Goal: Transaction & Acquisition: Book appointment/travel/reservation

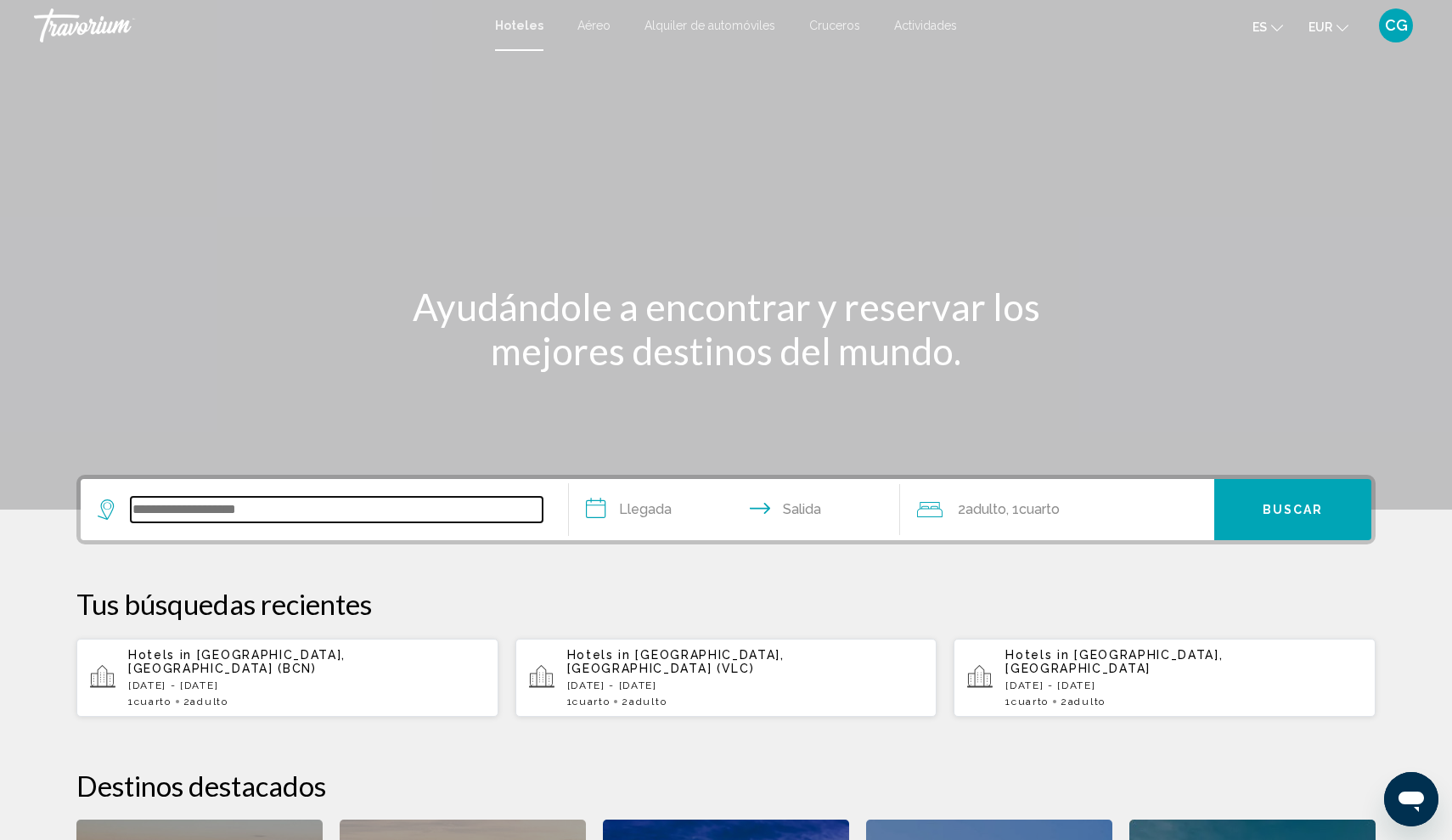
click at [195, 504] on input "Search widget" at bounding box center [336, 510] width 412 height 25
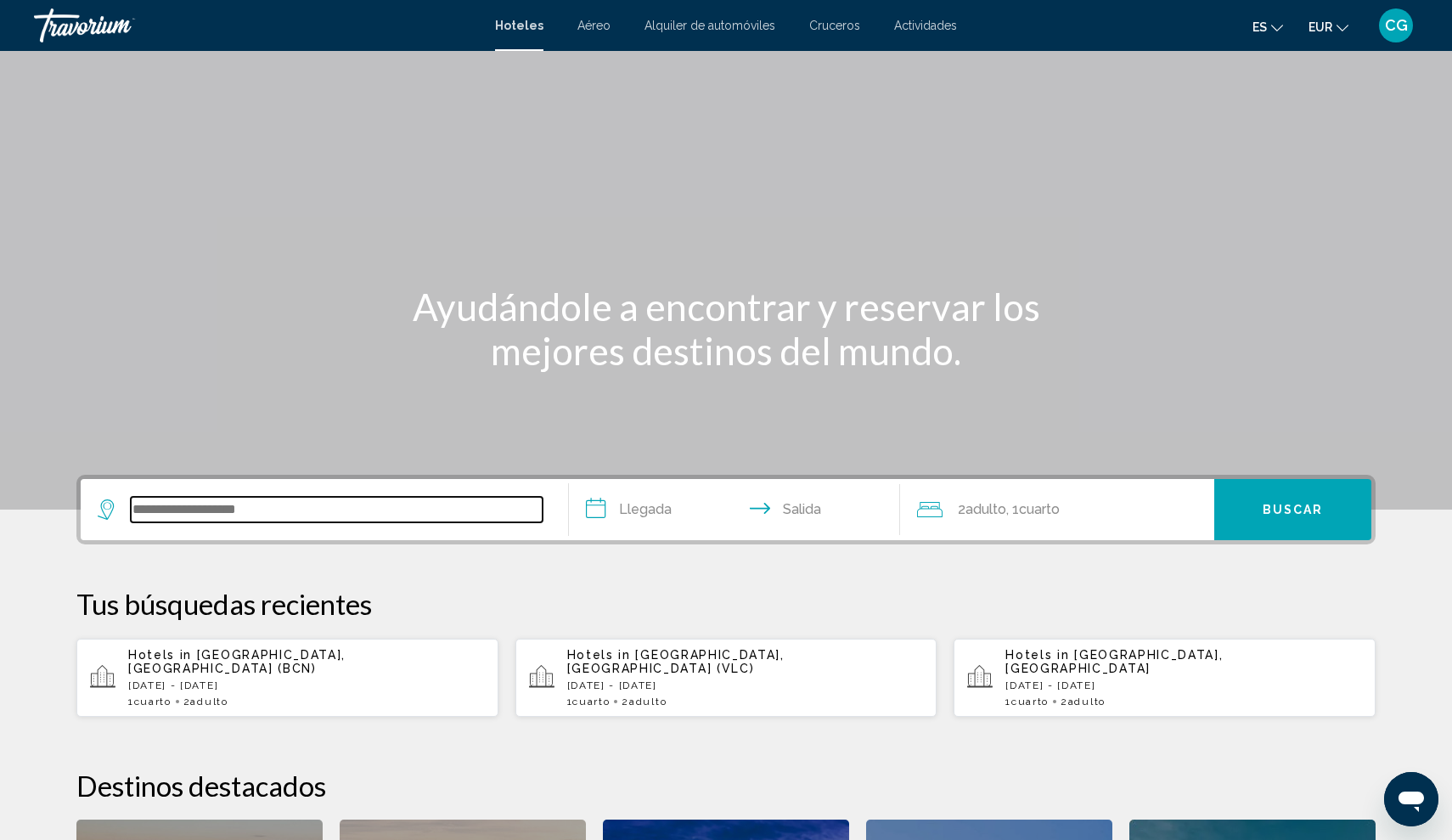
scroll to position [419, 0]
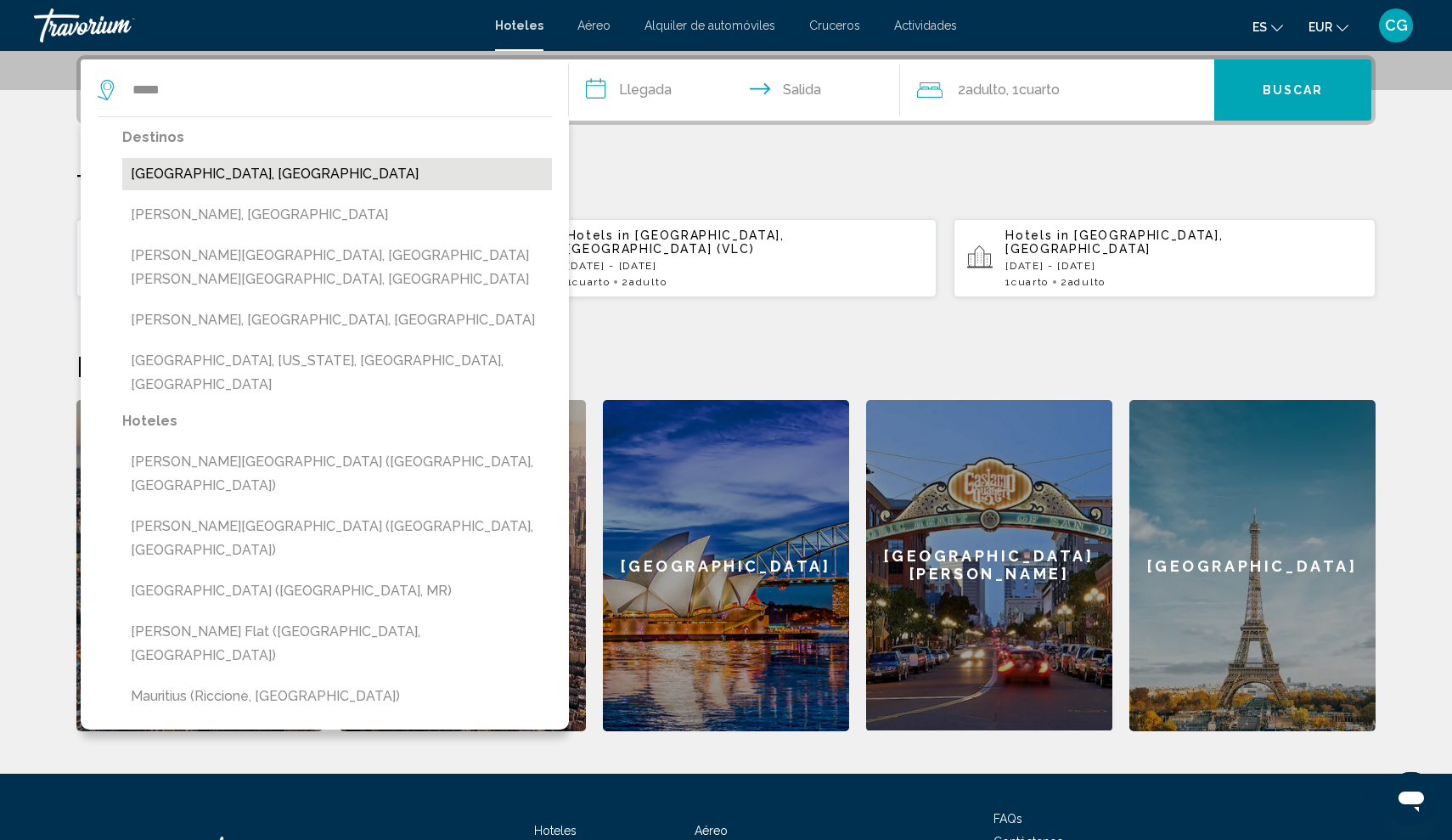
click at [204, 177] on button "[GEOGRAPHIC_DATA], [GEOGRAPHIC_DATA]" at bounding box center [337, 174] width 430 height 33
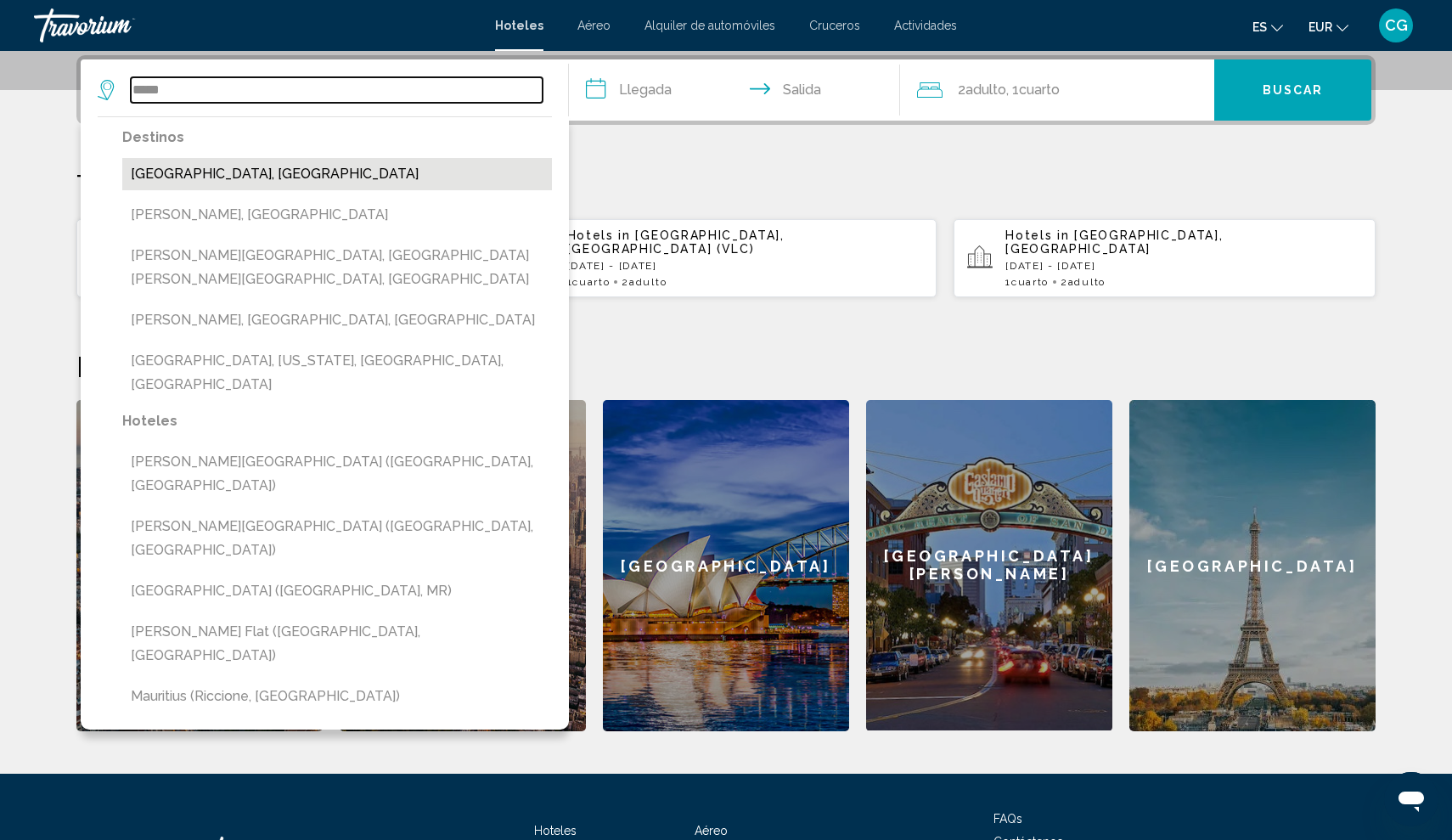
type input "**********"
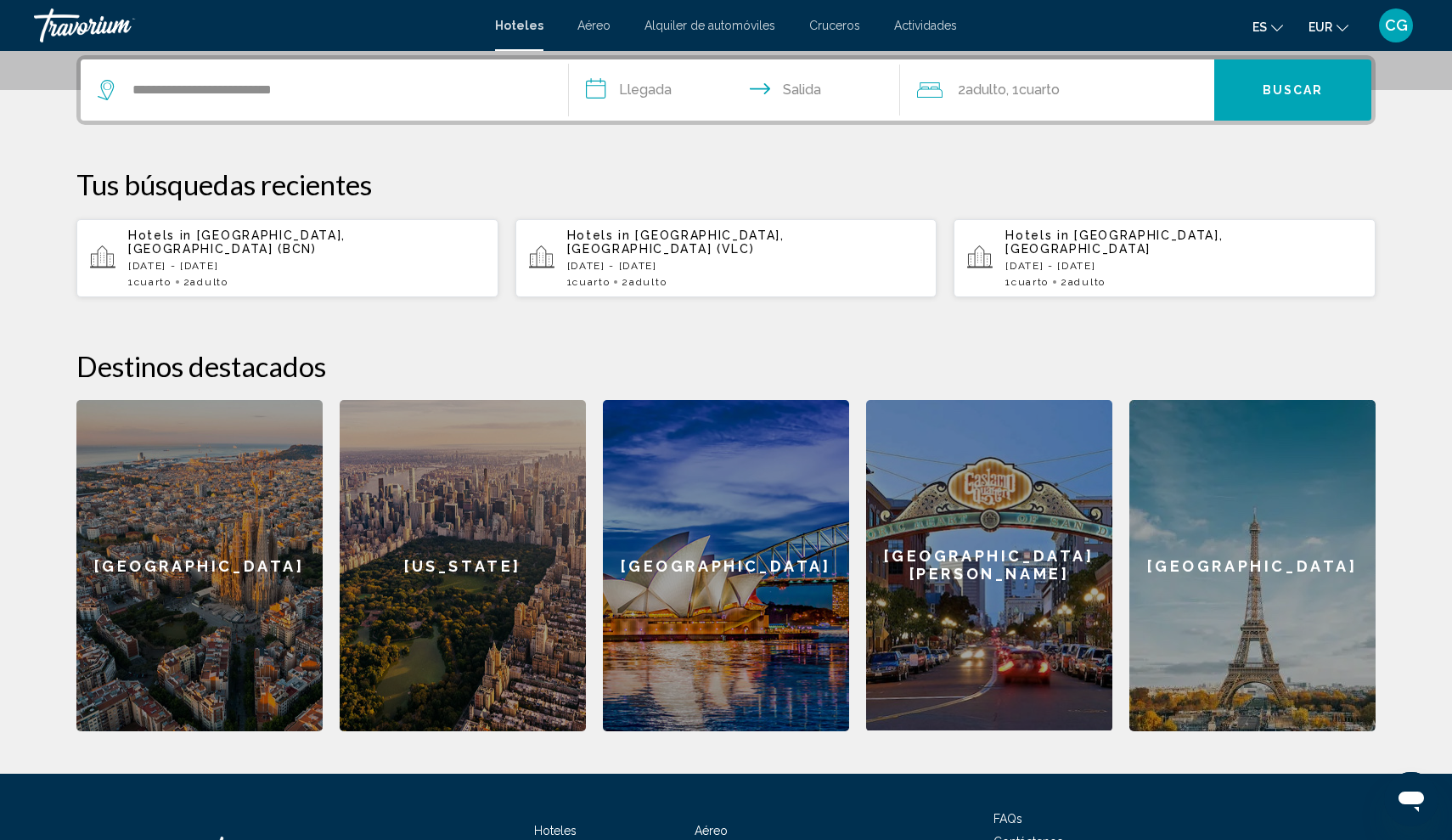
click at [597, 92] on input "**********" at bounding box center [738, 92] width 338 height 66
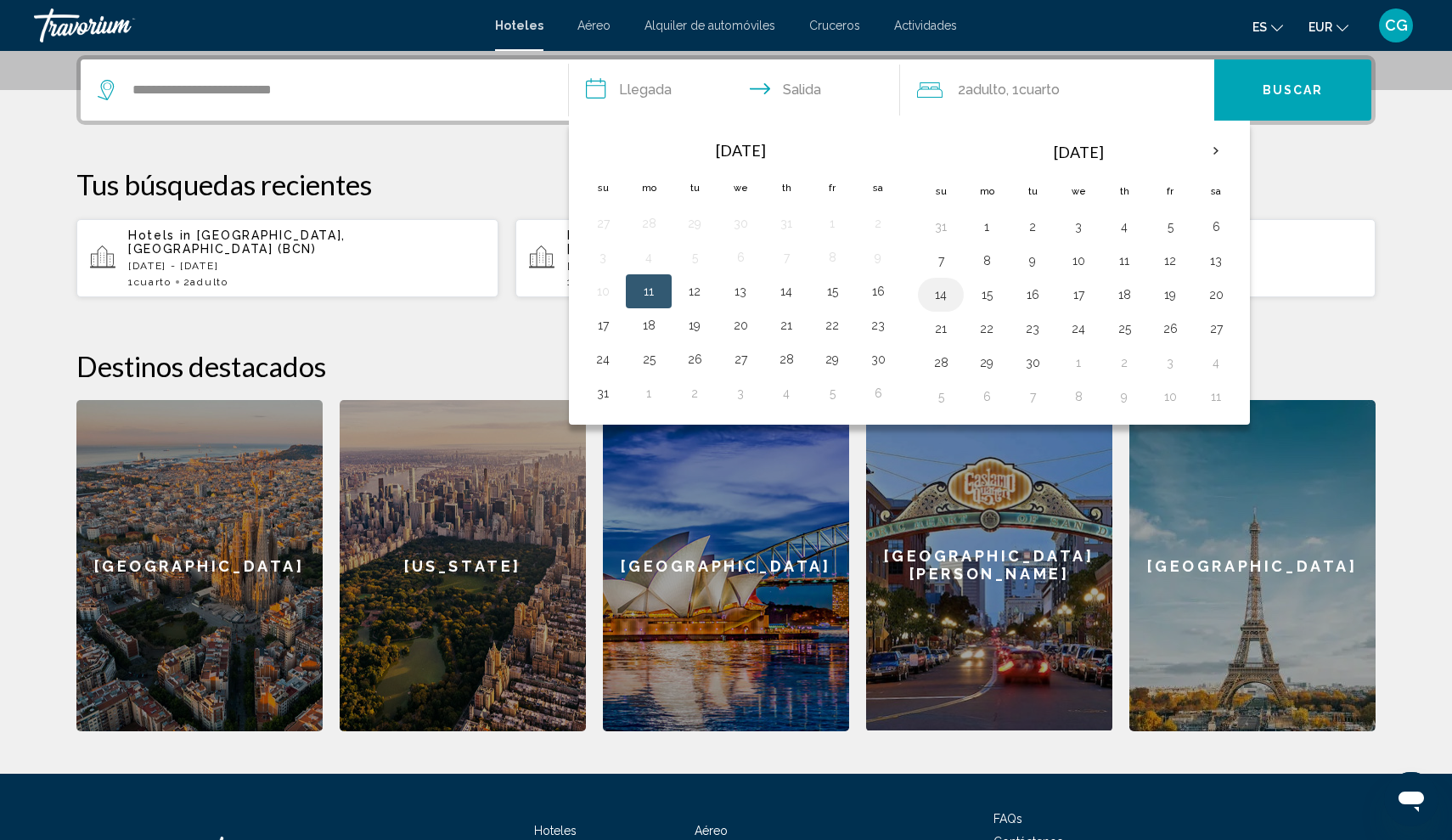
click at [942, 299] on button "14" at bounding box center [941, 294] width 27 height 24
click at [1078, 298] on button "17" at bounding box center [1078, 294] width 27 height 24
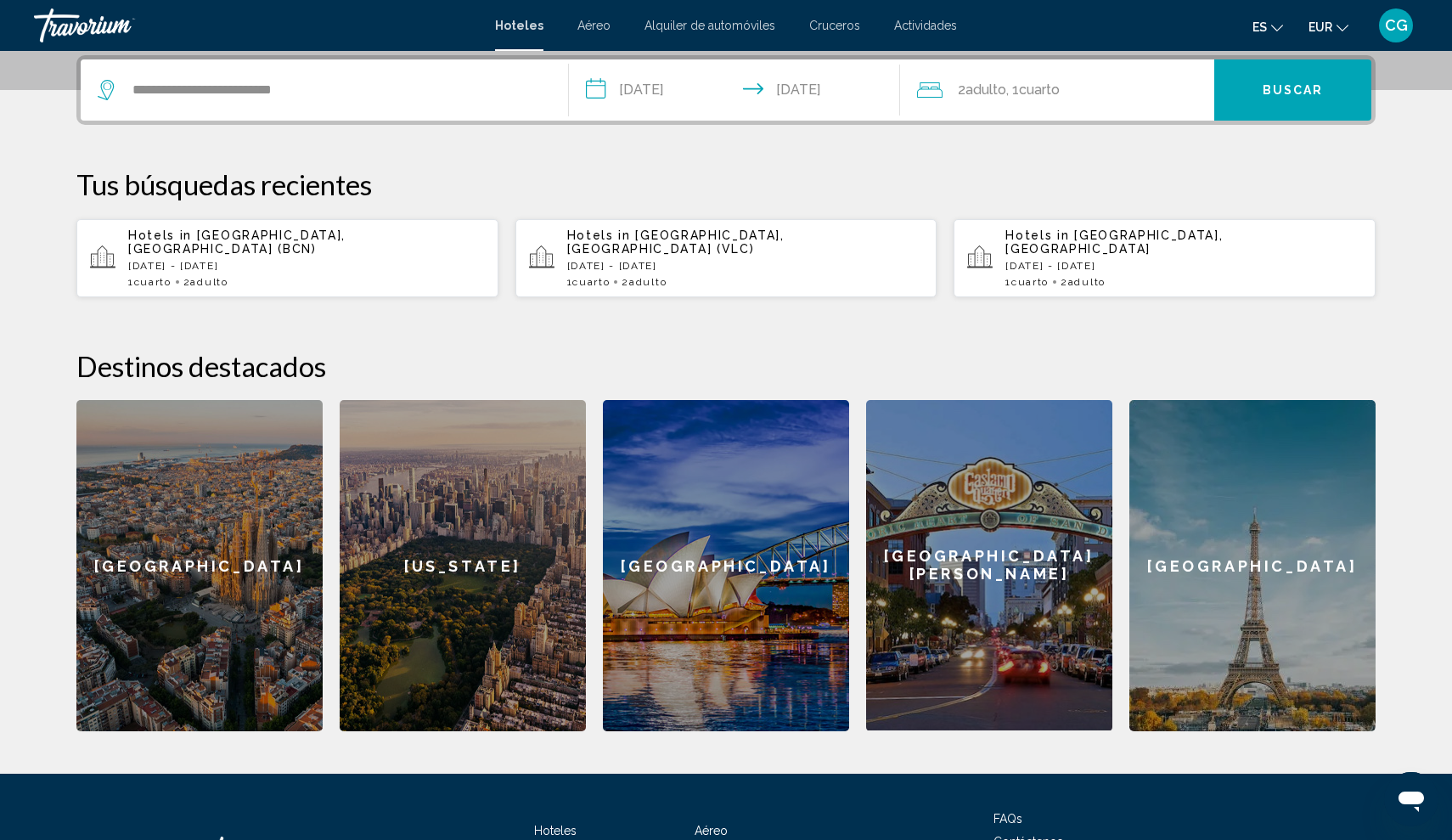
type input "**********"
click at [1262, 91] on button "Buscar" at bounding box center [1293, 91] width 158 height 62
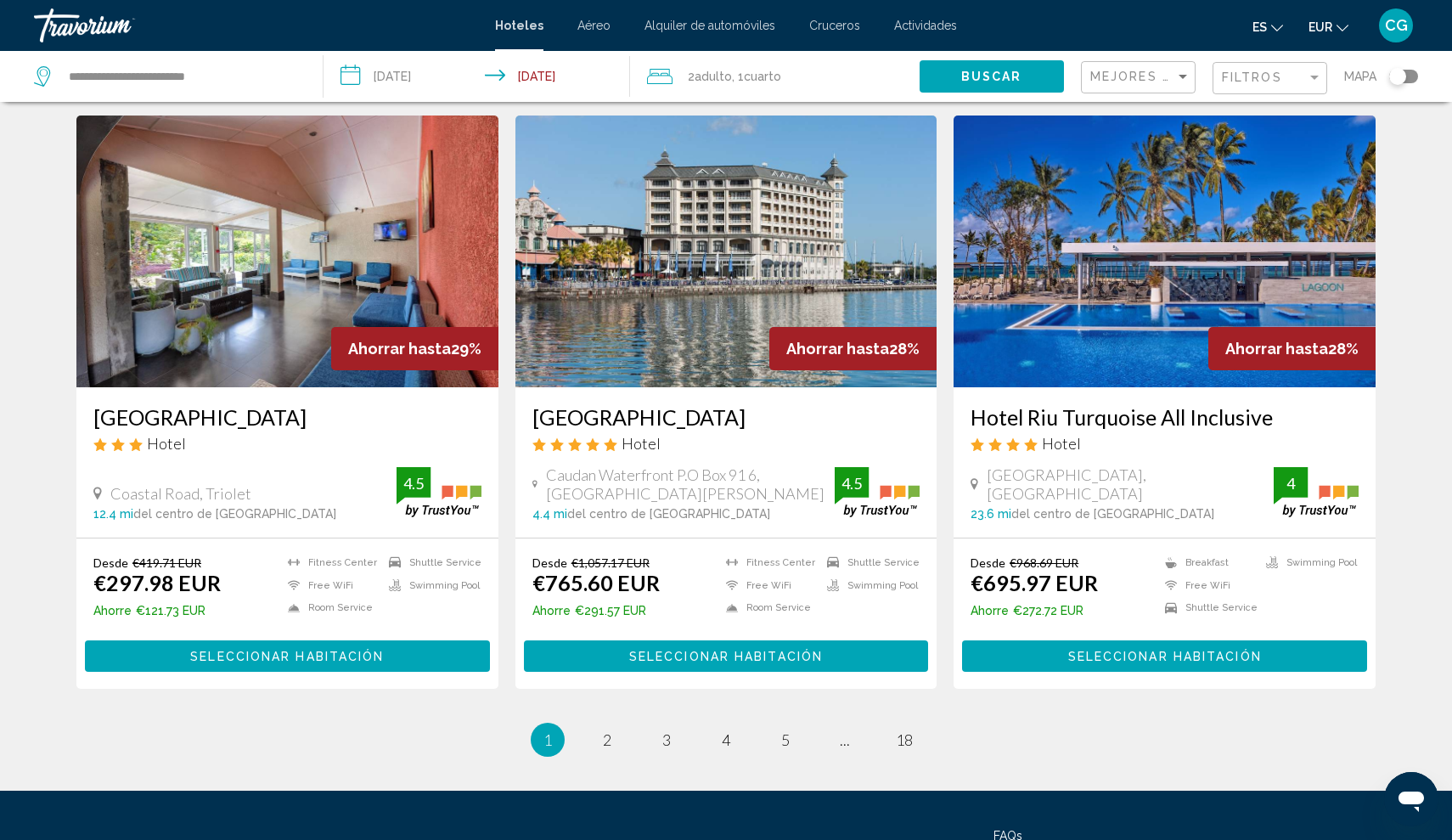
scroll to position [1895, 0]
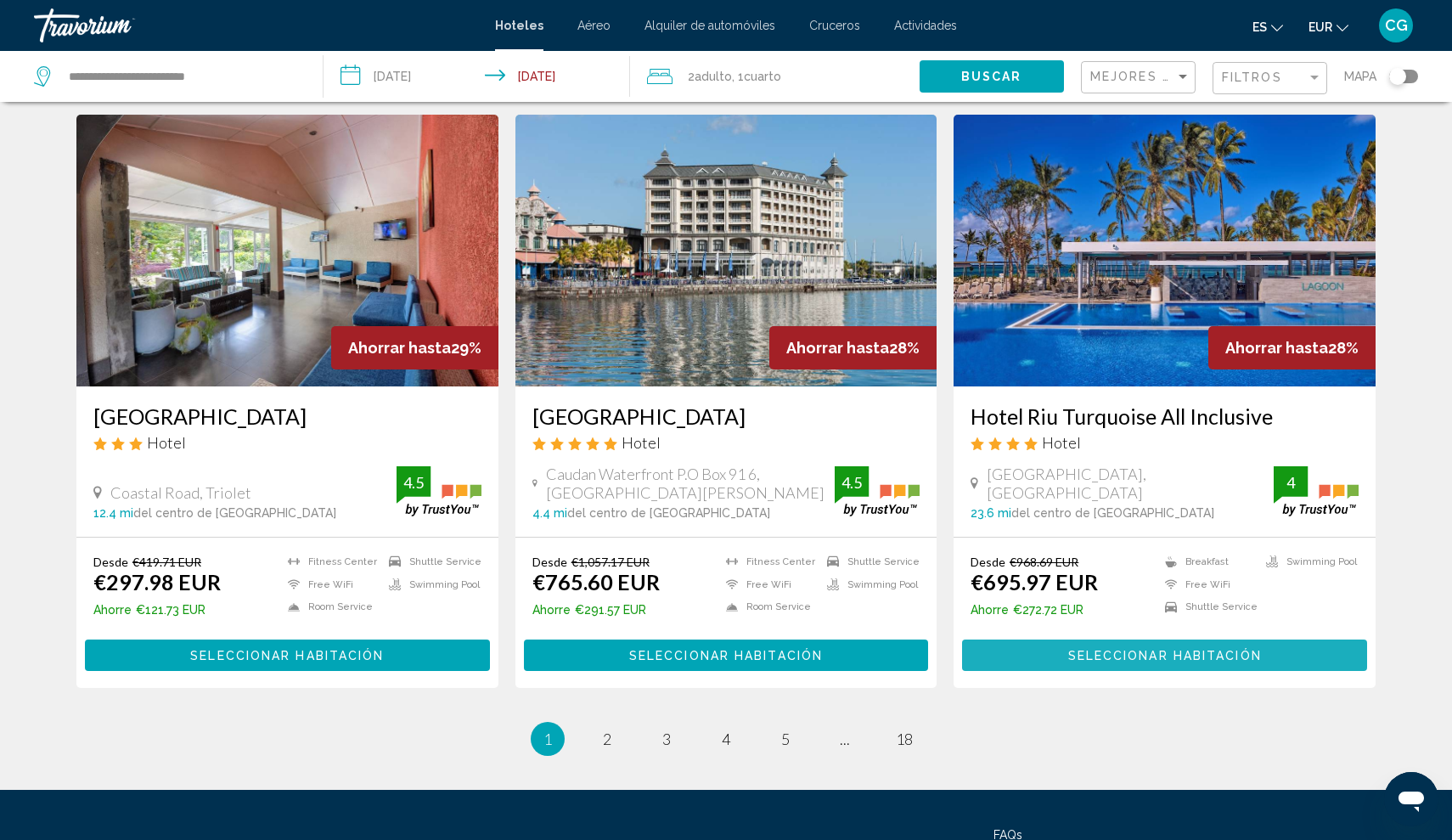
click at [1030, 639] on button "Seleccionar habitación" at bounding box center [1164, 654] width 405 height 32
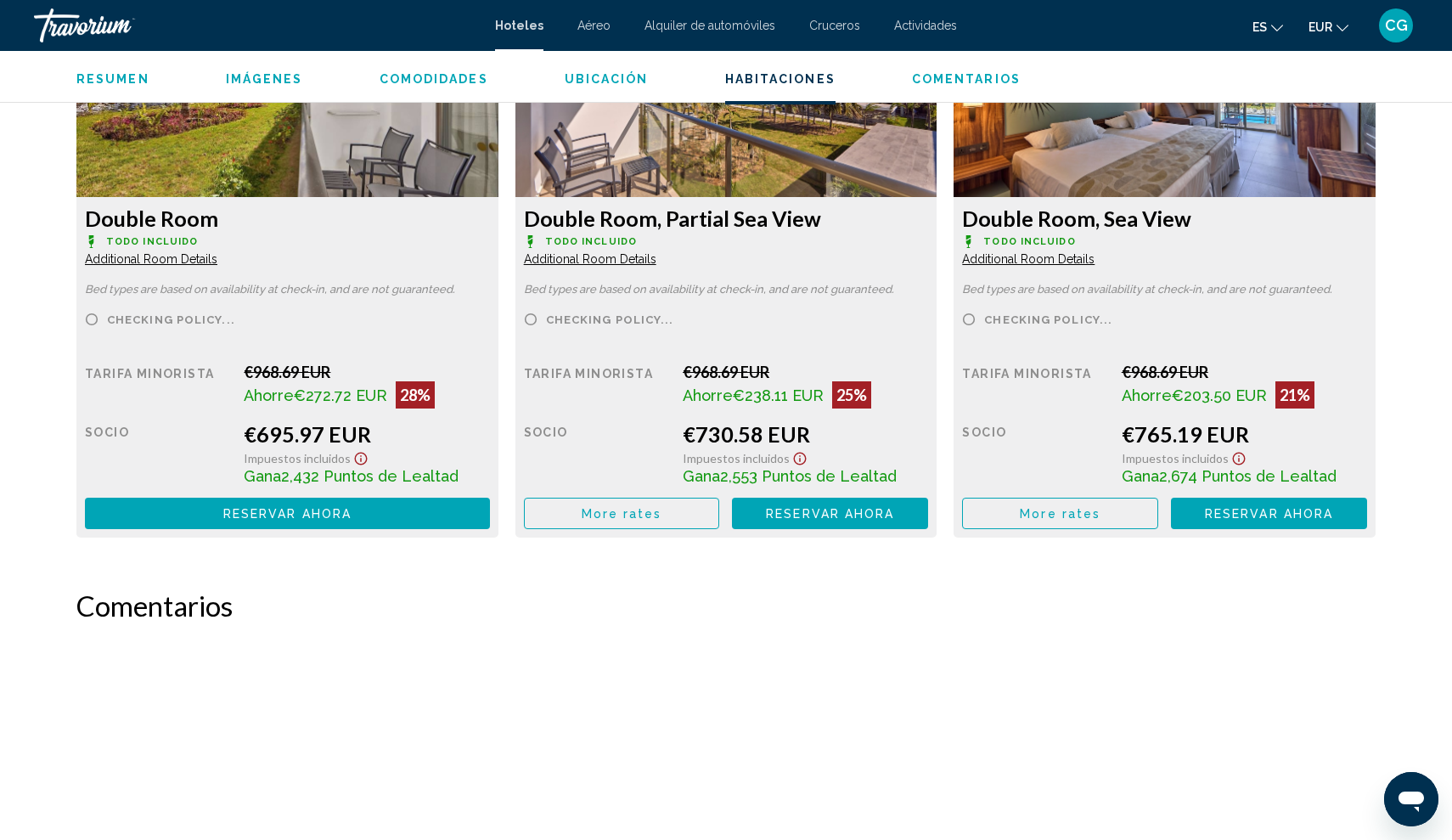
scroll to position [2465, 0]
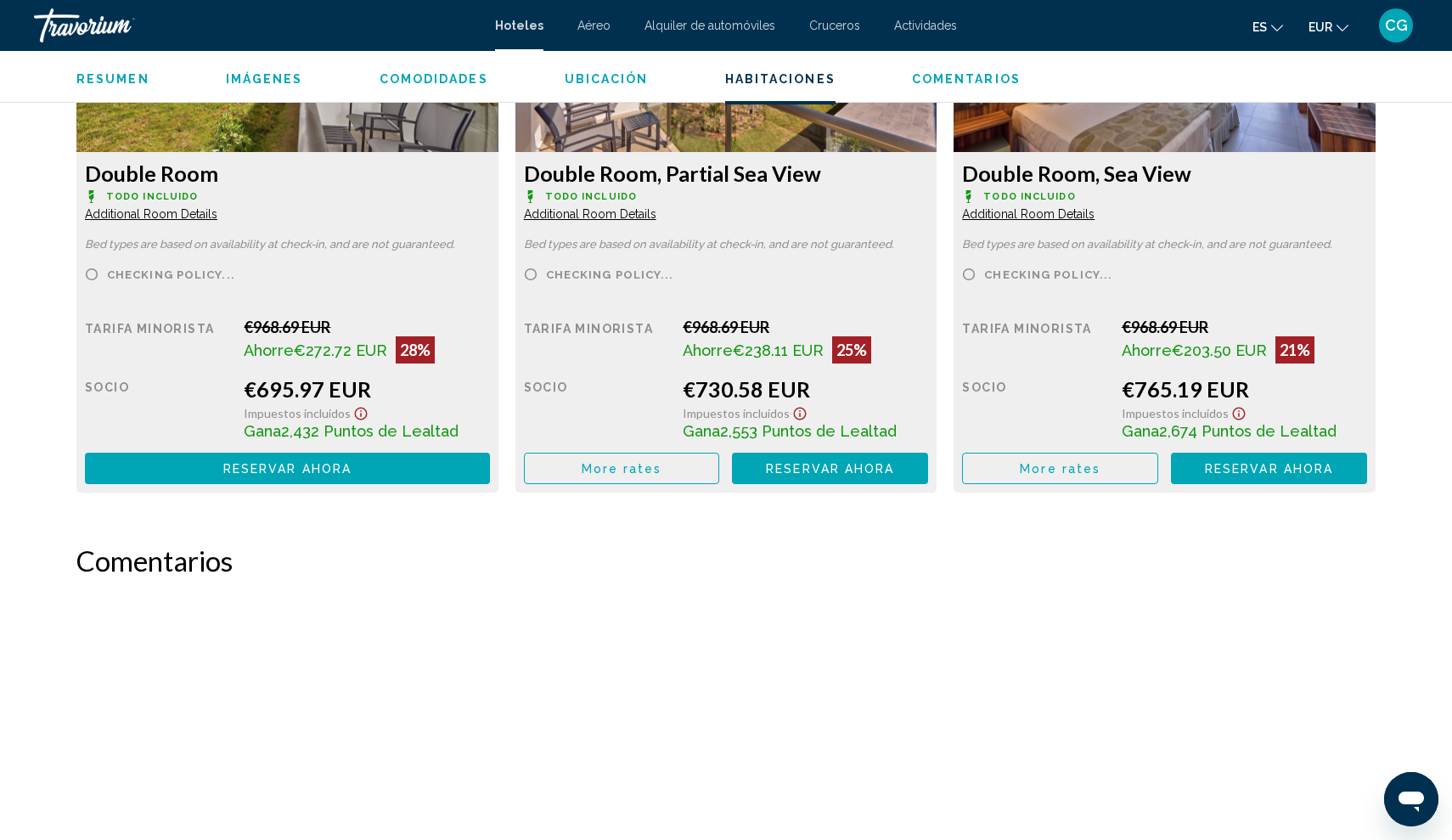
click at [317, 471] on span "Reservar ahora" at bounding box center [288, 468] width 129 height 14
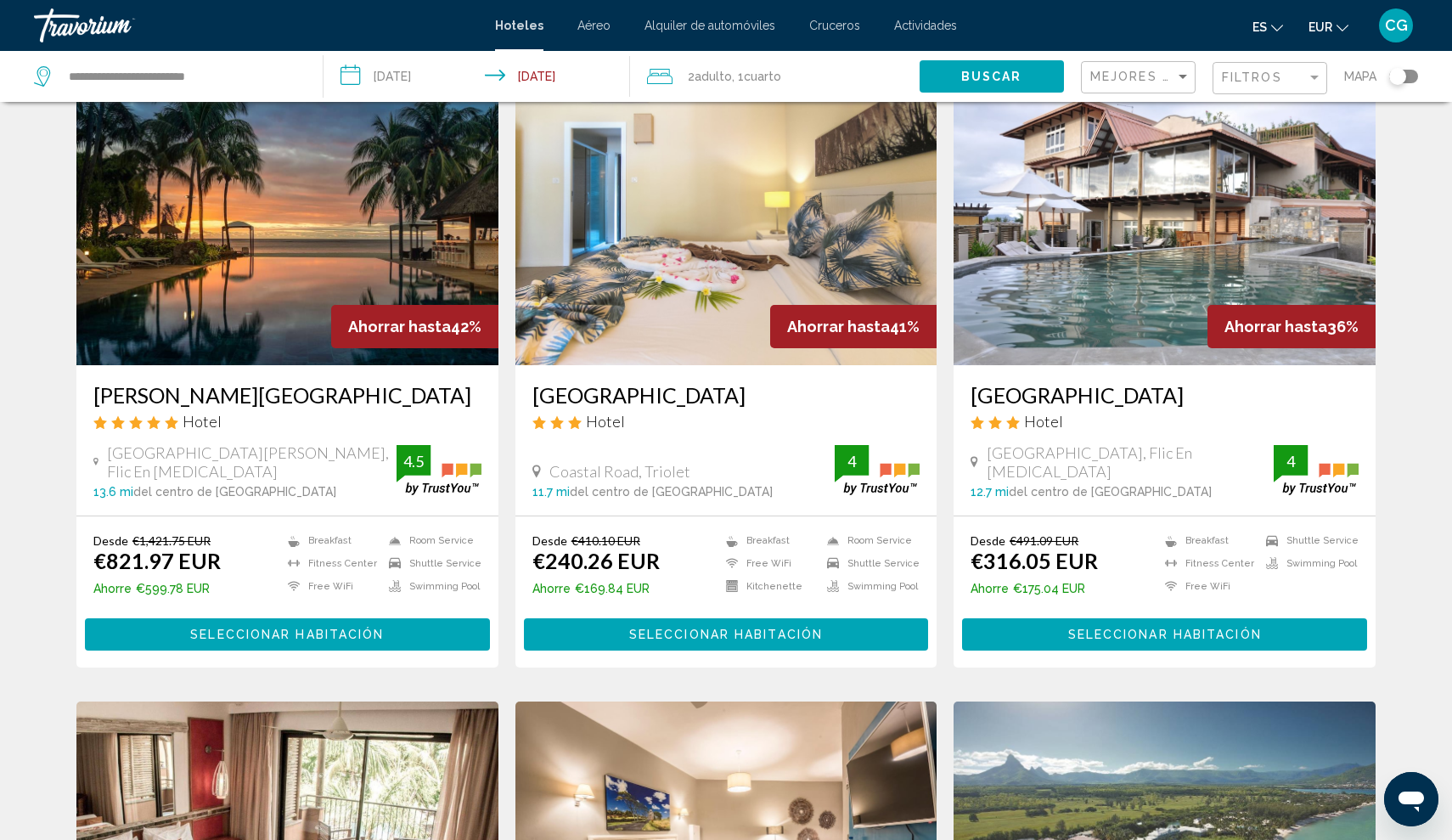
scroll to position [688, 0]
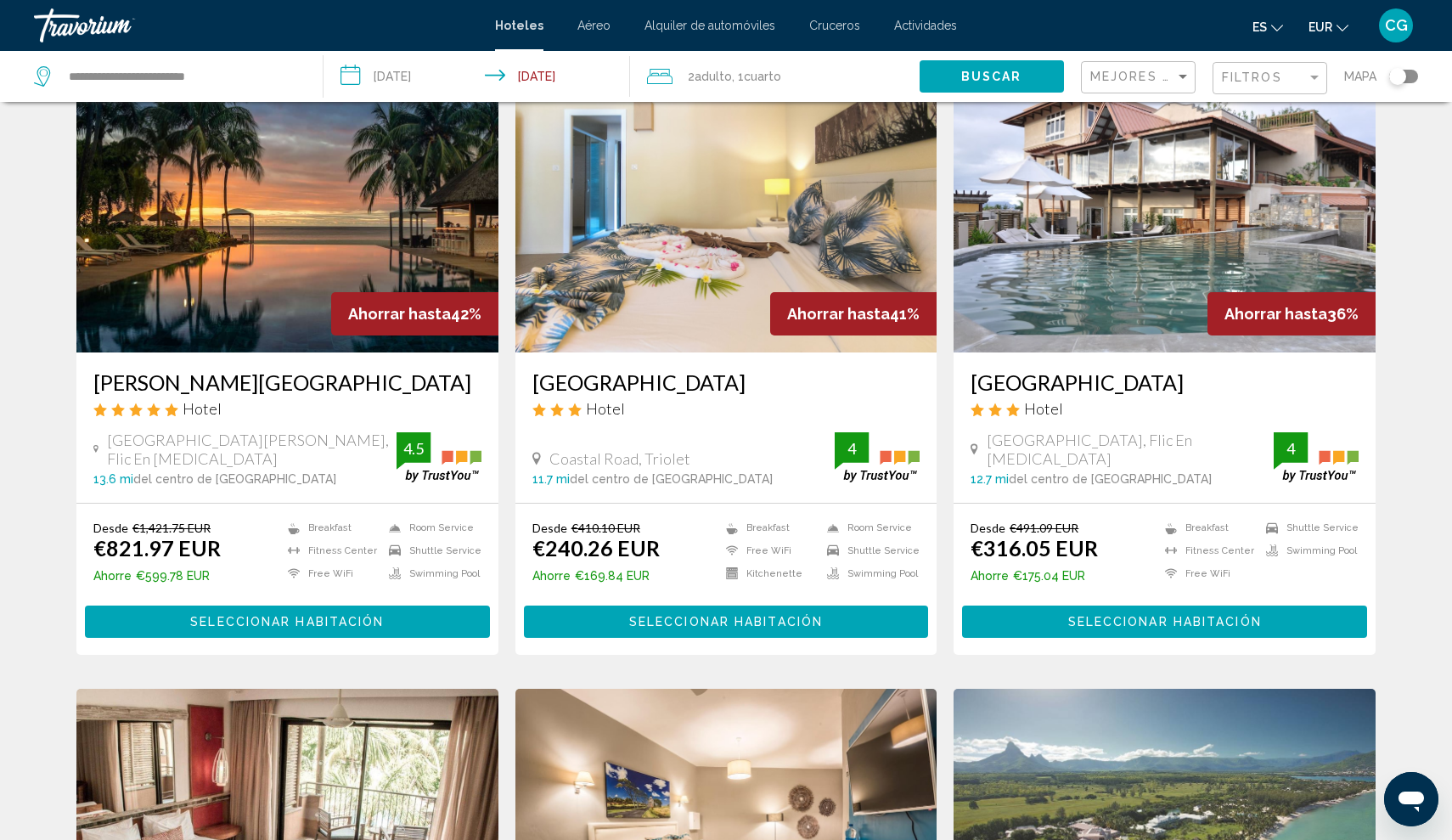
click at [192, 612] on button "Seleccionar habitación" at bounding box center [287, 621] width 405 height 32
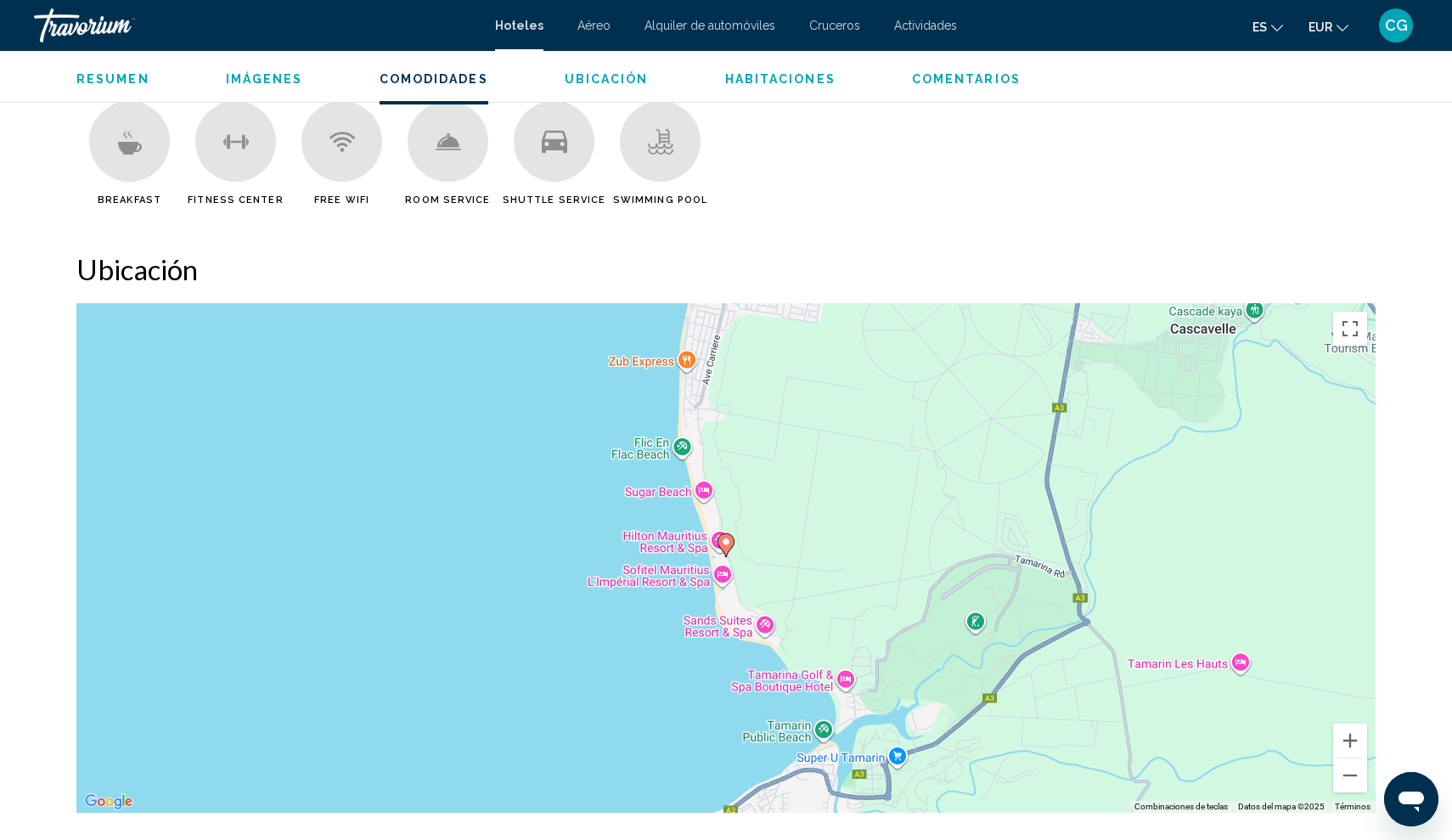
scroll to position [1389, 0]
